Goal: Browse casually: Explore the website without a specific task or goal

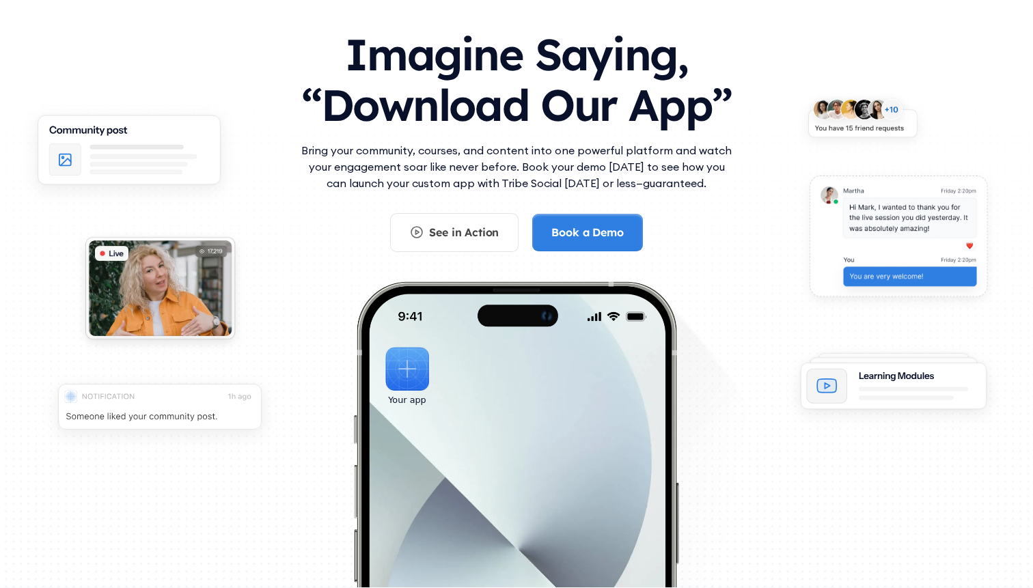
scroll to position [70, 0]
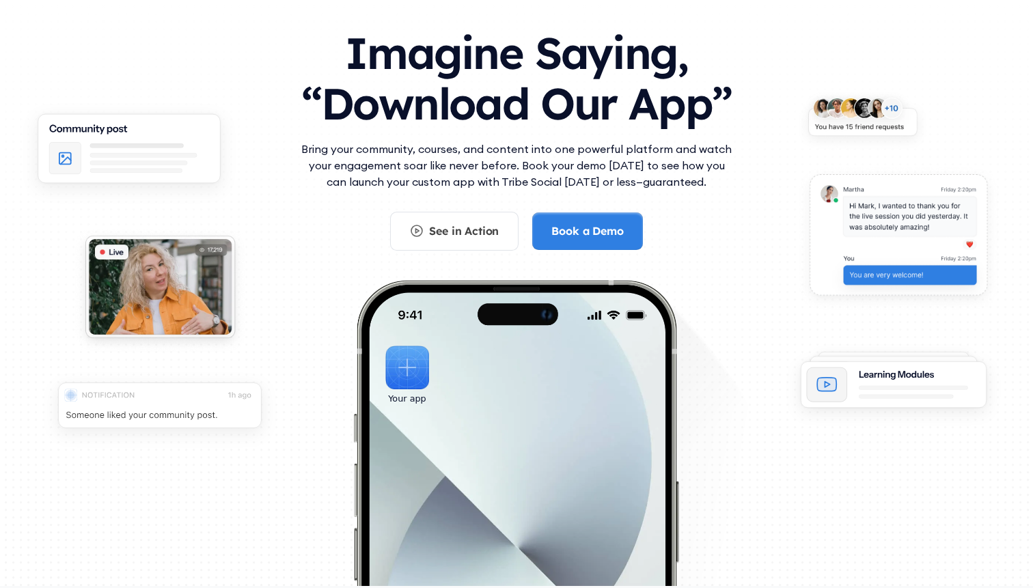
click at [488, 152] on p "Bring your community, courses, and content into one powerful platform and watch…" at bounding box center [516, 165] width 437 height 49
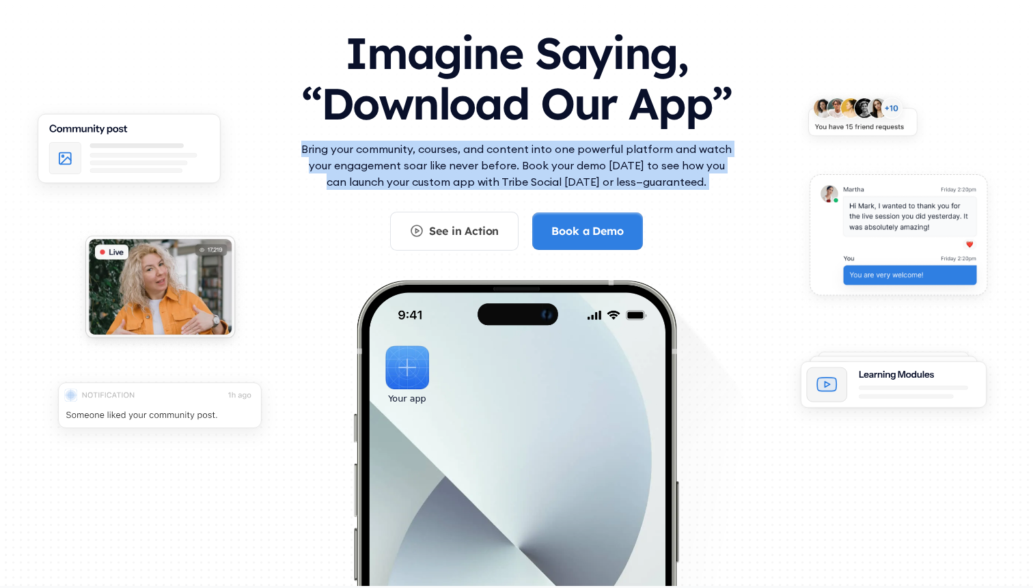
click at [488, 152] on p "Bring your community, courses, and content into one powerful platform and watch…" at bounding box center [516, 165] width 437 height 49
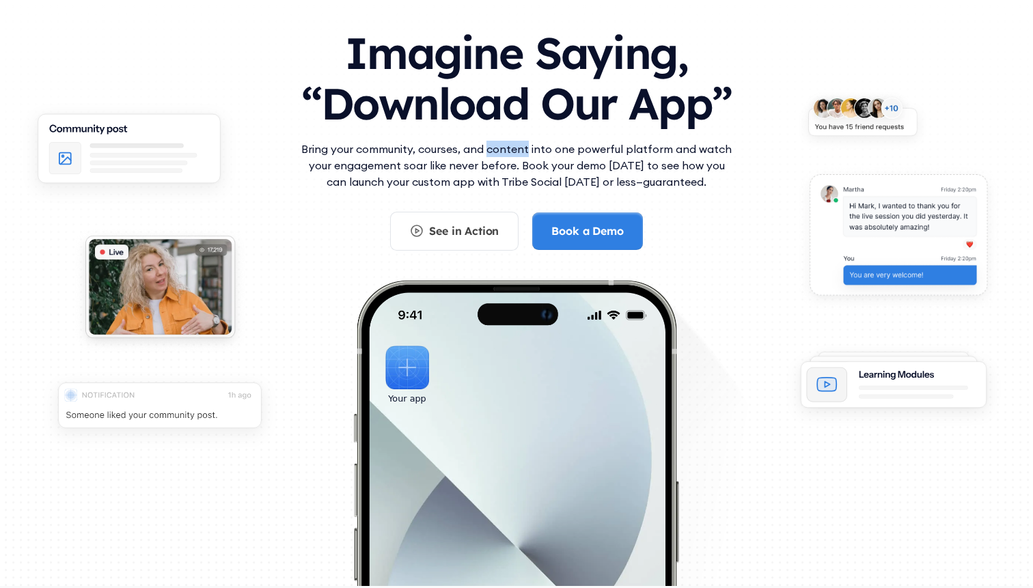
click at [488, 152] on p "Bring your community, courses, and content into one powerful platform and watch…" at bounding box center [516, 165] width 437 height 49
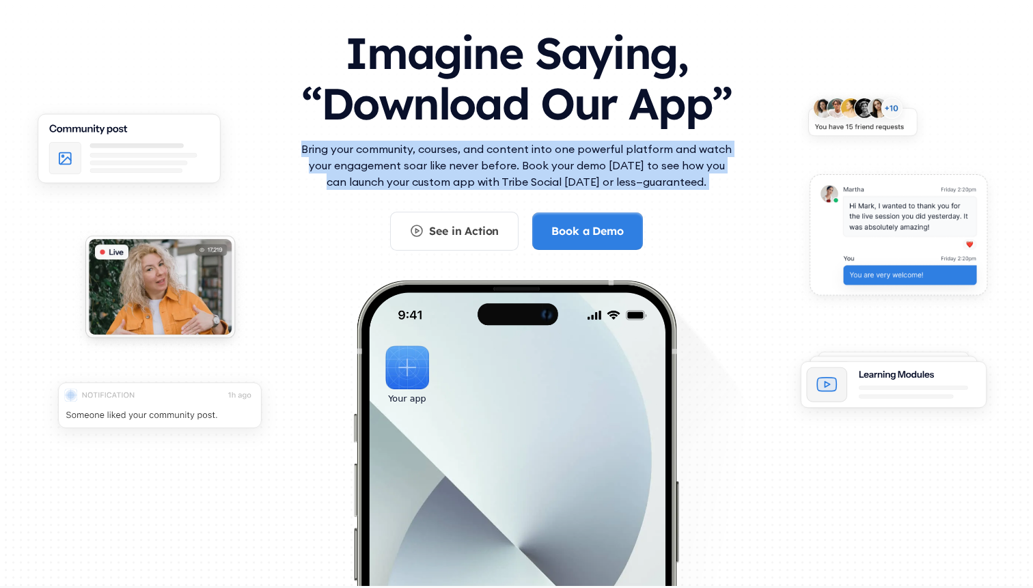
click at [488, 152] on p "Bring your community, courses, and content into one powerful platform and watch…" at bounding box center [516, 165] width 437 height 49
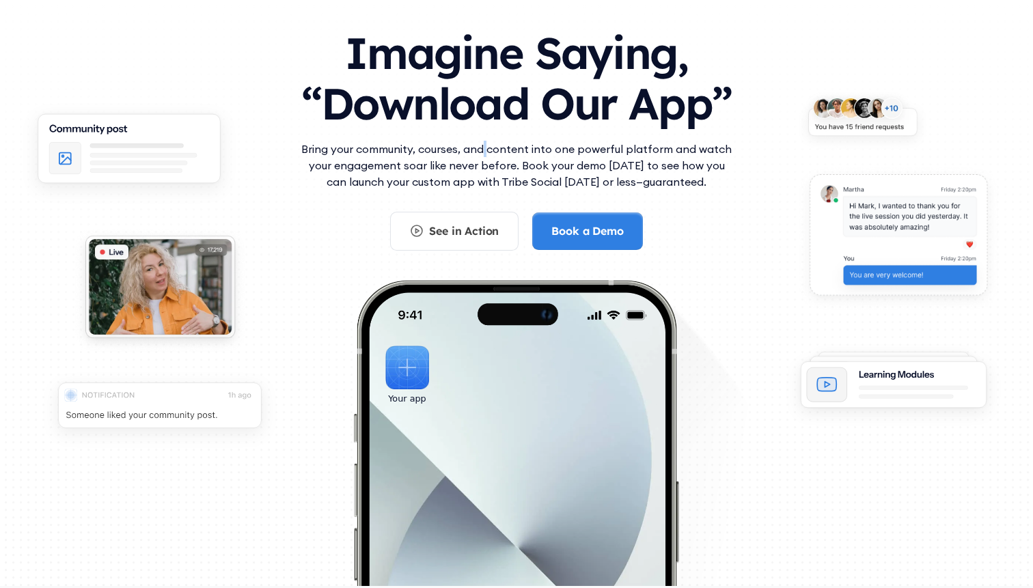
click at [488, 152] on p "Bring your community, courses, and content into one powerful platform and watch…" at bounding box center [516, 165] width 437 height 49
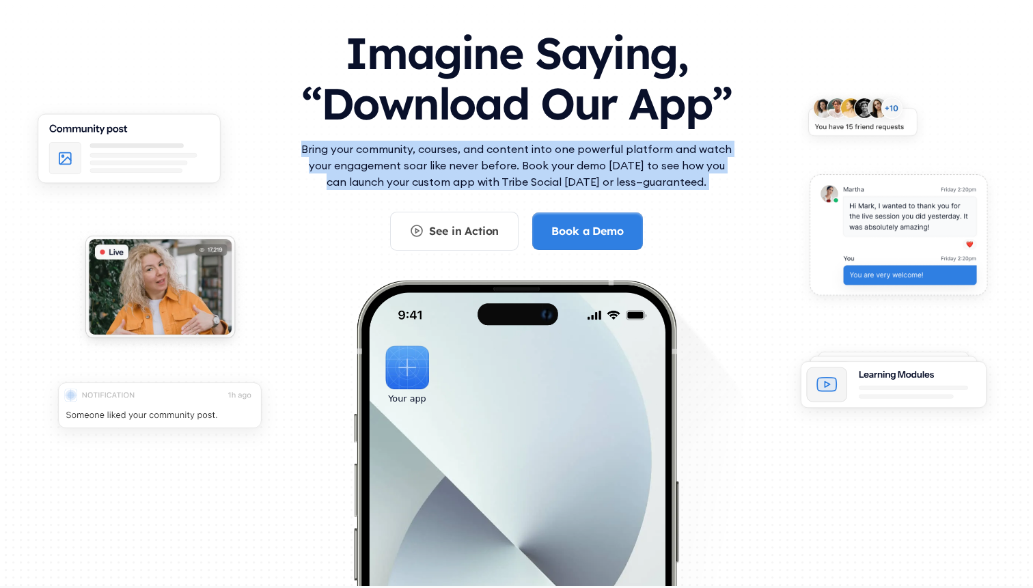
click at [488, 152] on p "Bring your community, courses, and content into one powerful platform and watch…" at bounding box center [516, 165] width 437 height 49
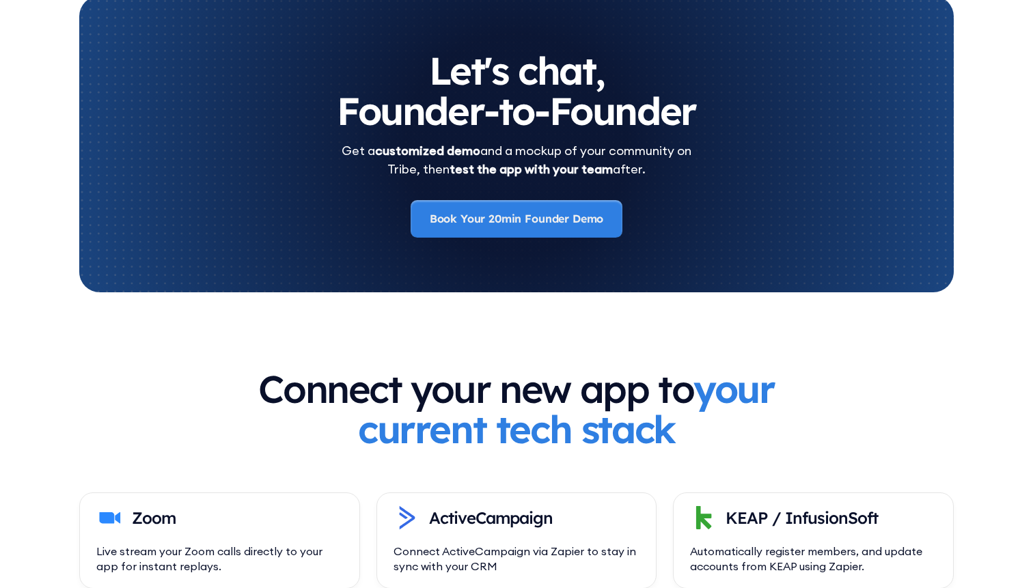
scroll to position [4722, 0]
